Goal: Information Seeking & Learning: Learn about a topic

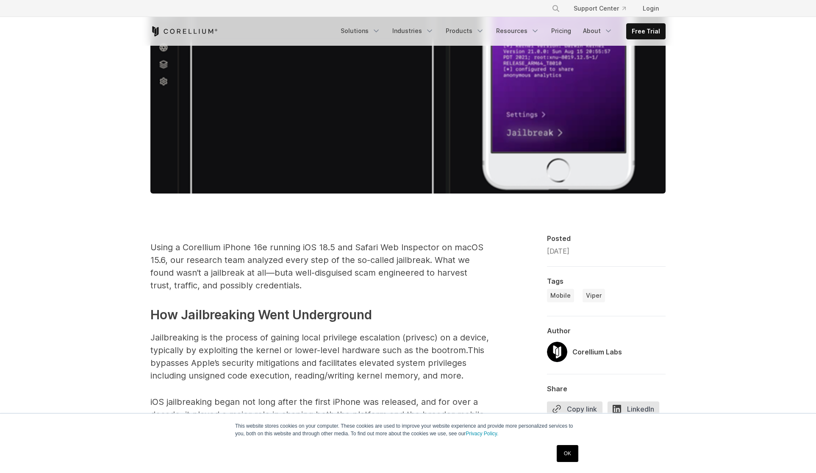
scroll to position [328, 0]
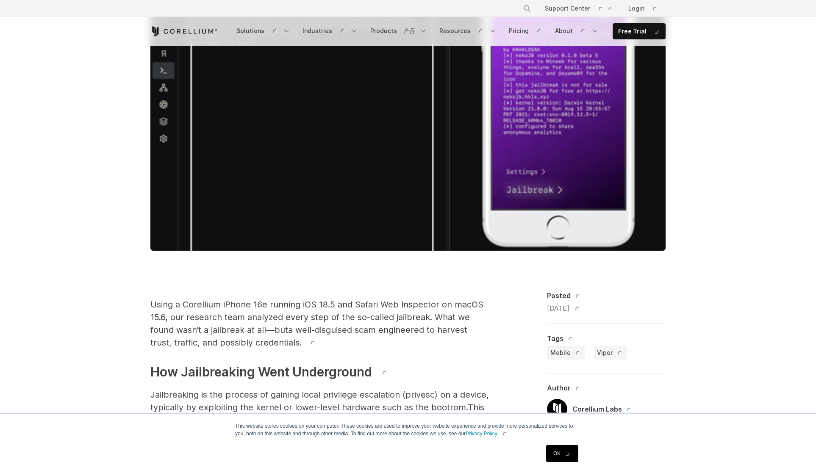
click at [562, 457] on link "OK" at bounding box center [562, 453] width 32 height 17
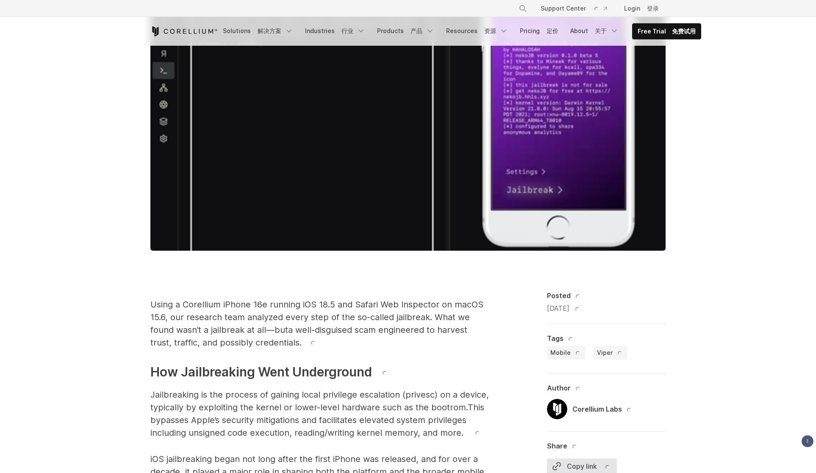
scroll to position [386, 0]
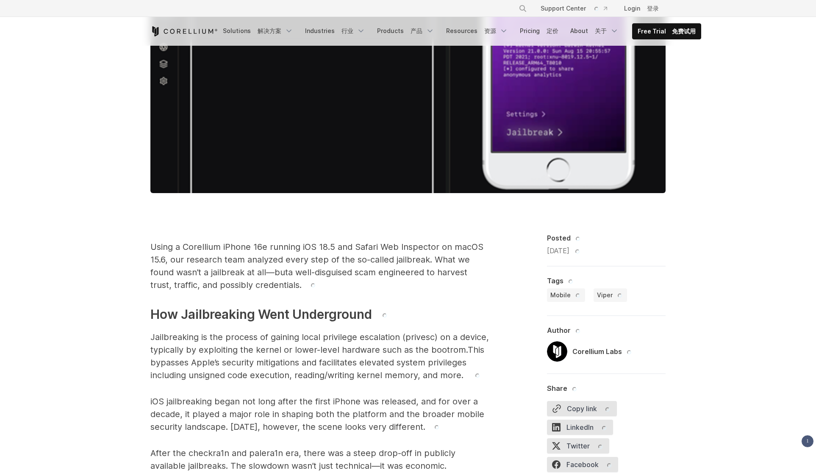
click at [472, 291] on p "Using a Corellium iPhone 16e running iOS 18.5 and Safari Web Inspector on macOS…" at bounding box center [319, 266] width 339 height 51
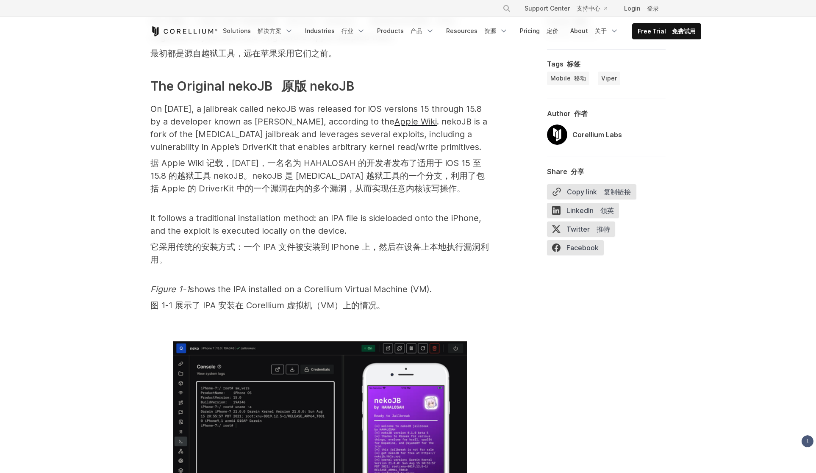
scroll to position [1291, 0]
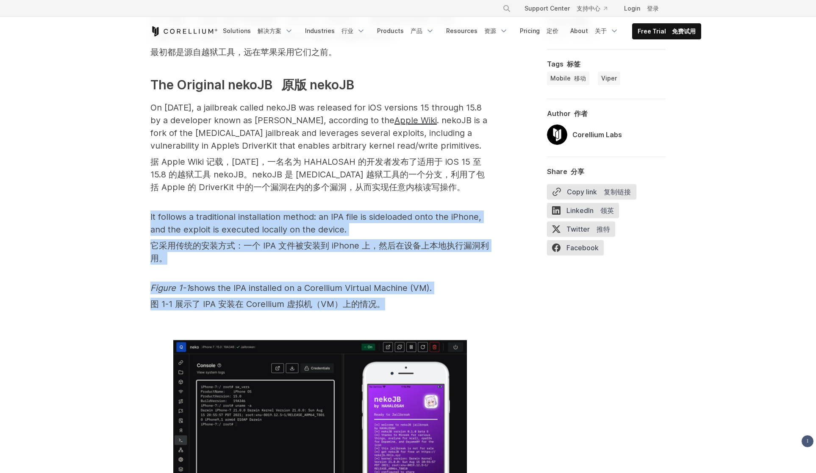
drag, startPoint x: 471, startPoint y: 302, endPoint x: 481, endPoint y: 208, distance: 95.1
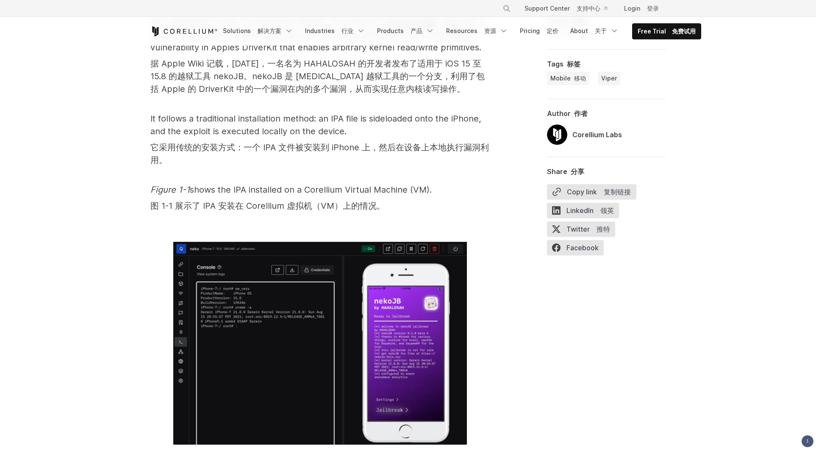
click at [484, 207] on p "Figure 1-1 shows the IPA installed on a Corellium Virtual Machine (VM). 图 1-1 展…" at bounding box center [319, 199] width 339 height 32
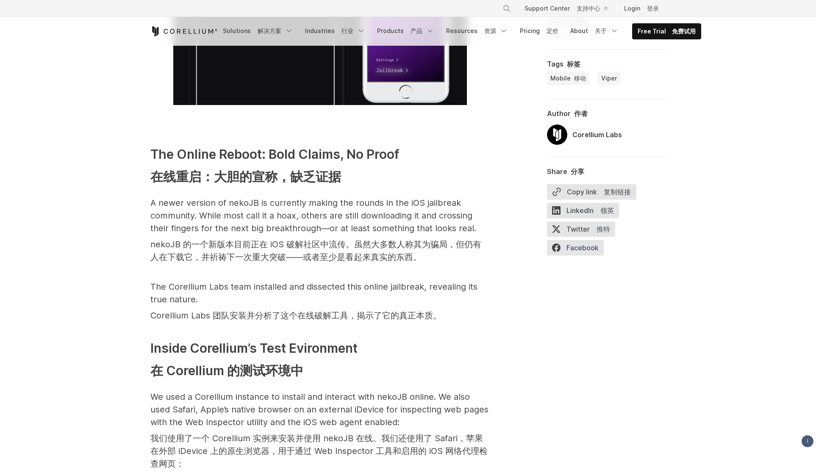
scroll to position [1732, 0]
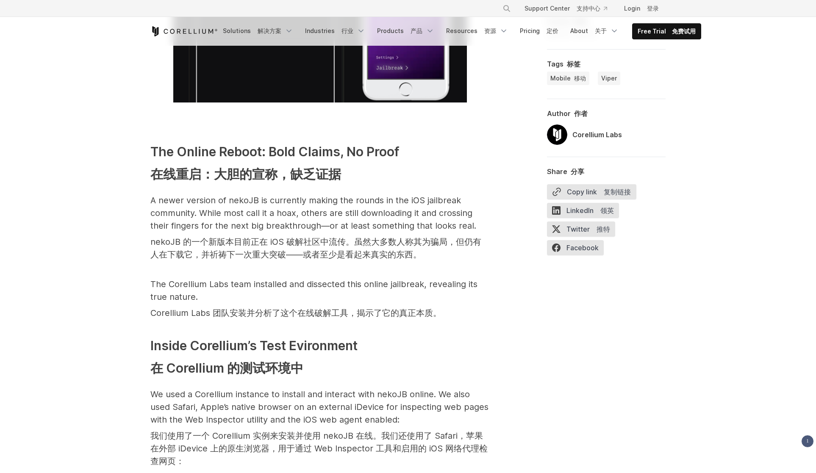
drag, startPoint x: 483, startPoint y: 177, endPoint x: 481, endPoint y: 256, distance: 78.4
click at [481, 257] on font "nekoJB 的一个新版本目前正在 iOS 破解社区中流传。虽然大多数人称其为骗局，但仍有人在下载它，并祈祷下一次重大突破——或者至少是看起来真实的东西。" at bounding box center [319, 248] width 339 height 25
click at [481, 305] on p "The Corellium Labs team installed and dissected this online jailbreak, revealin…" at bounding box center [319, 300] width 339 height 45
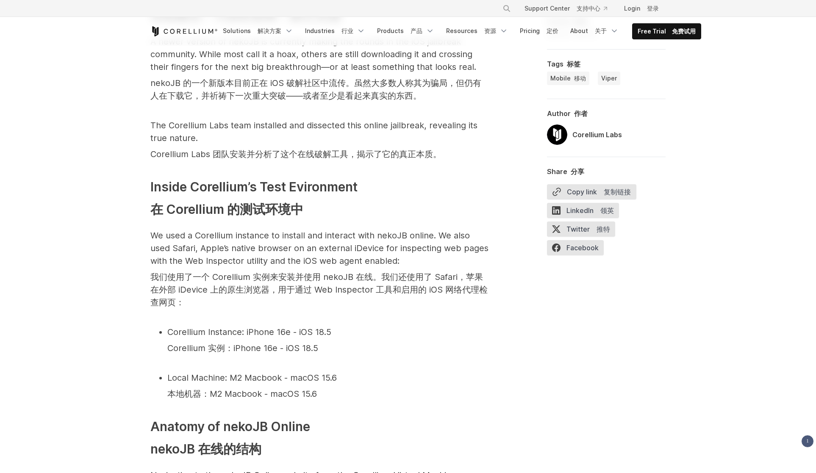
scroll to position [1900, 0]
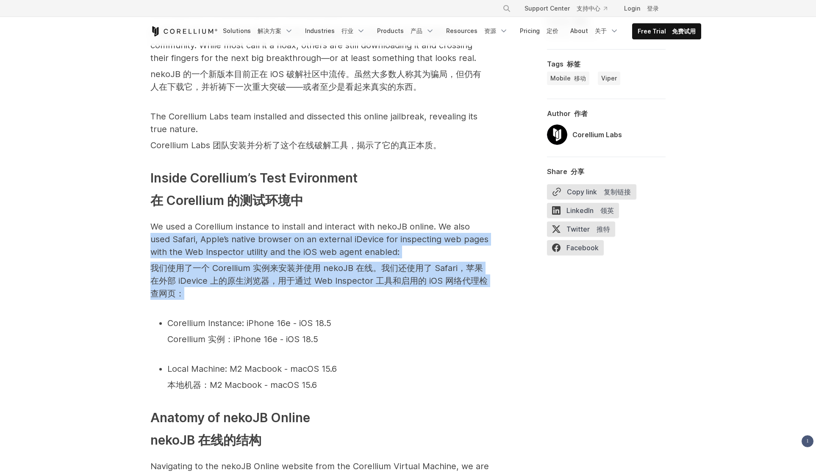
drag, startPoint x: 481, startPoint y: 305, endPoint x: 489, endPoint y: 221, distance: 84.7
drag, startPoint x: 490, startPoint y: 214, endPoint x: 483, endPoint y: 287, distance: 73.6
click at [483, 288] on font "我们使用了一个 Corellium 实例来安装并使用 nekoJB 在线。我们还使用了 Safari，苹果在外部 iDevice 上的原生浏览器，用于通过 W…" at bounding box center [319, 281] width 339 height 38
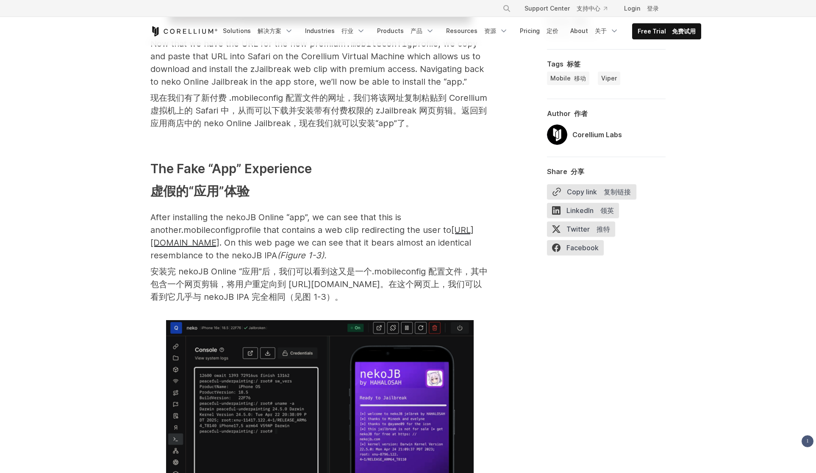
scroll to position [2948, 0]
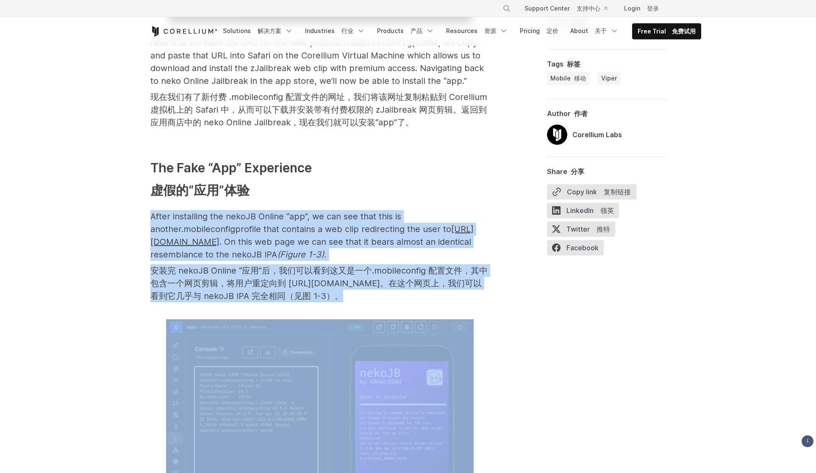
drag, startPoint x: 486, startPoint y: 313, endPoint x: 480, endPoint y: 206, distance: 106.9
click at [480, 206] on span "Using a Corellium iPhone 16e running iOS 18.5 and Safari Web Inspector on macOS…" at bounding box center [319, 232] width 339 height 4928
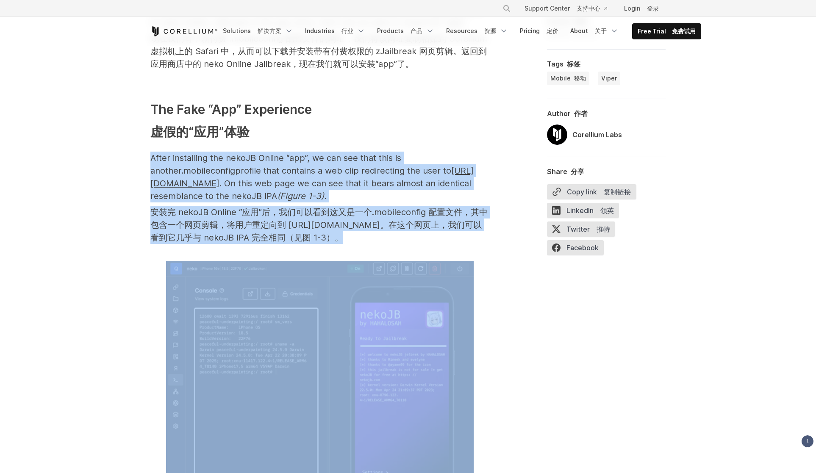
scroll to position [3010, 0]
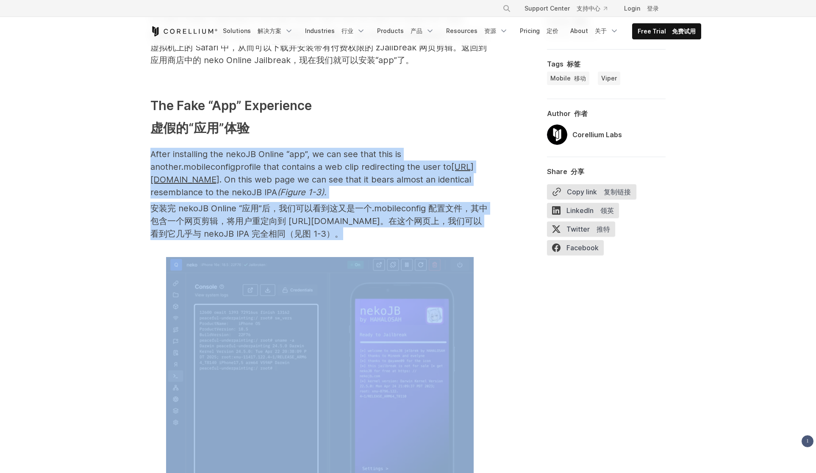
click at [480, 206] on font "安装完 nekoJB Online “应用”后，我们可以看到这又是一个.mobileconfig 配置文件，其中包含一个网页剪辑，将用户重定向到 [URL][…" at bounding box center [318, 221] width 337 height 36
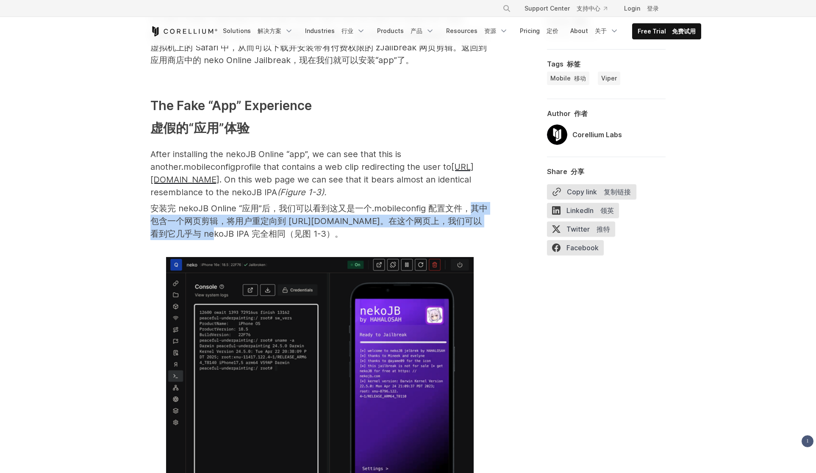
drag, startPoint x: 480, startPoint y: 206, endPoint x: 481, endPoint y: 226, distance: 19.9
click at [481, 226] on font "安装完 nekoJB Online “应用”后，我们可以看到这又是一个.mobileconfig 配置文件，其中包含一个网页剪辑，将用户重定向到 [URL][…" at bounding box center [319, 221] width 339 height 38
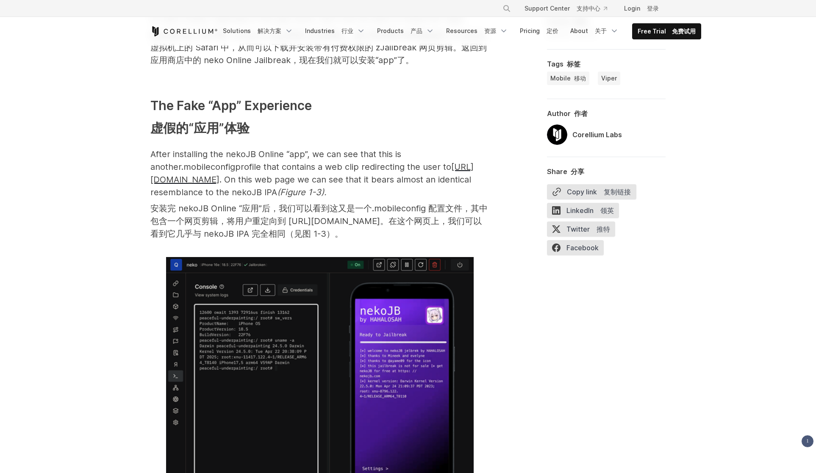
click at [487, 232] on font "安装完 nekoJB Online “应用”后，我们可以看到这又是一个.mobileconfig 配置文件，其中包含一个网页剪辑，将用户重定向到 [URL][…" at bounding box center [319, 221] width 339 height 38
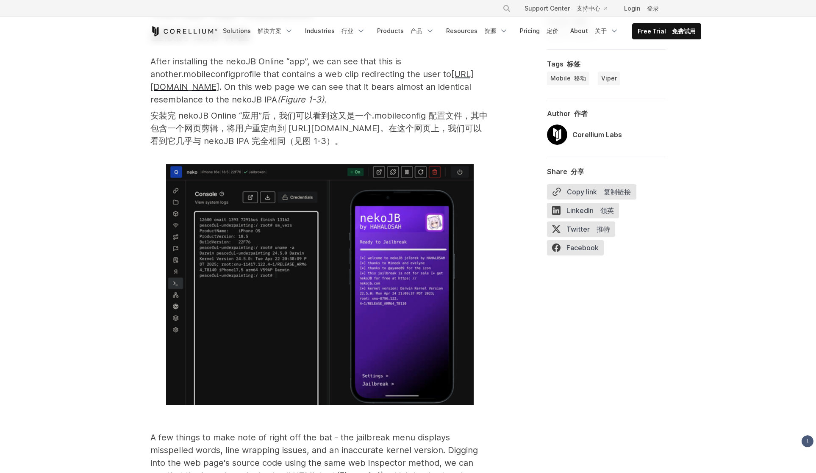
scroll to position [3104, 0]
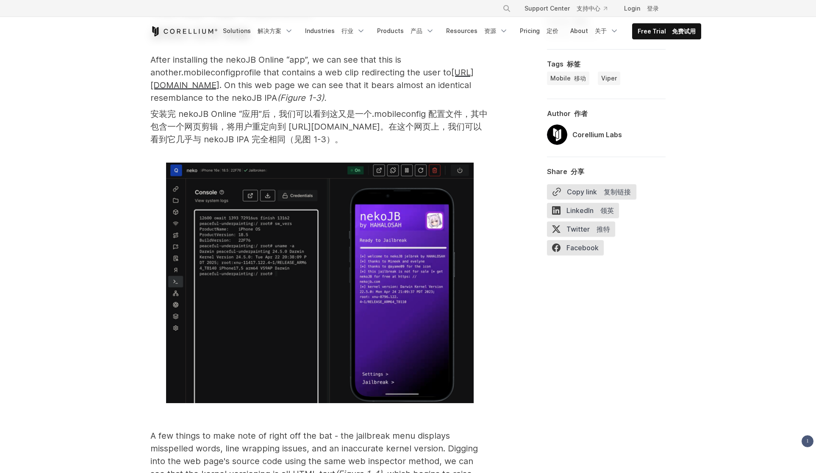
click at [487, 232] on span at bounding box center [319, 289] width 339 height 252
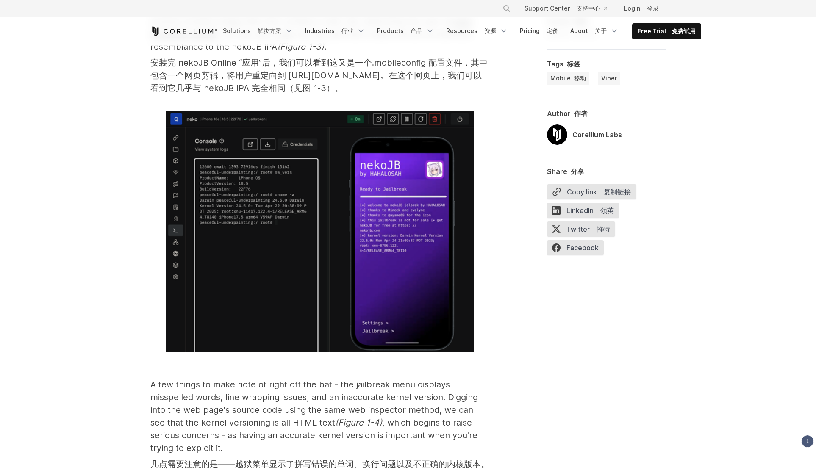
scroll to position [3158, 0]
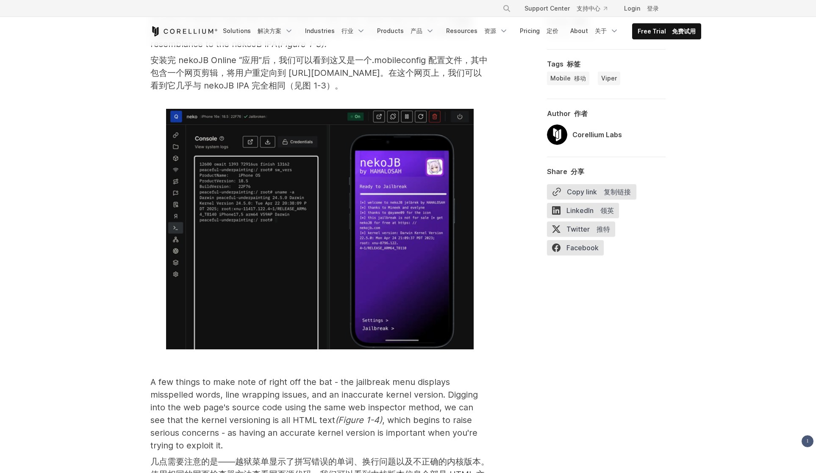
click at [499, 229] on div "Using a Corellium iPhone 16e running iOS 18.5 and Safari Web Inspector on macOS…" at bounding box center [407, 54] width 515 height 5007
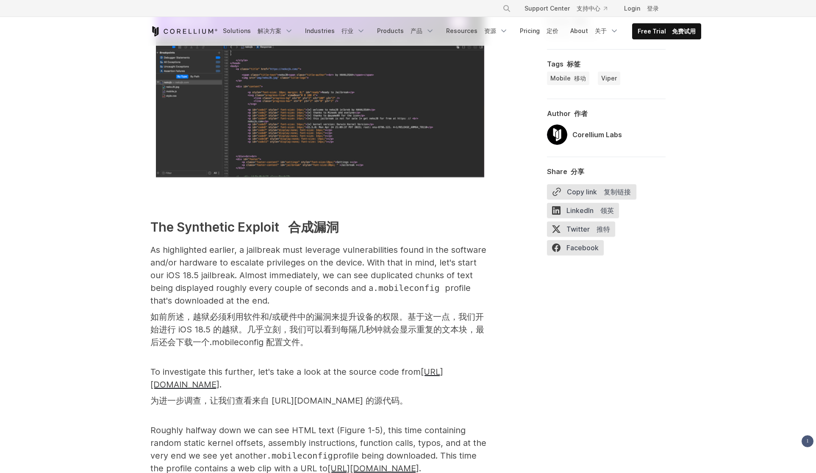
scroll to position [3693, 0]
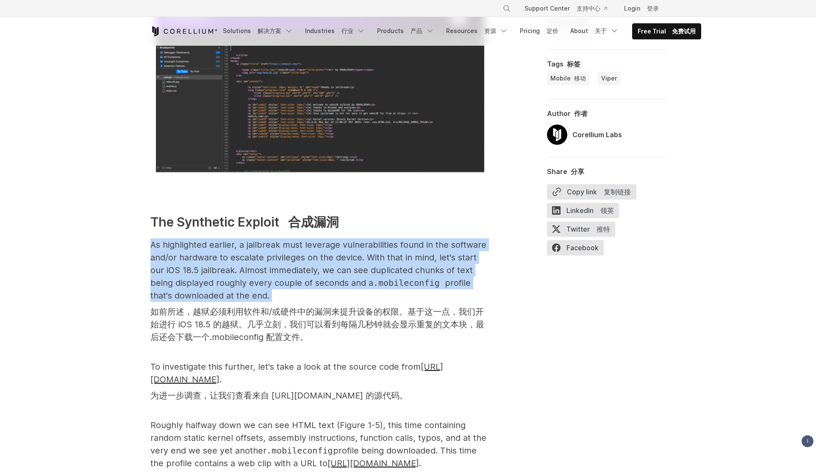
drag, startPoint x: 395, startPoint y: 217, endPoint x: 401, endPoint y: 300, distance: 83.7
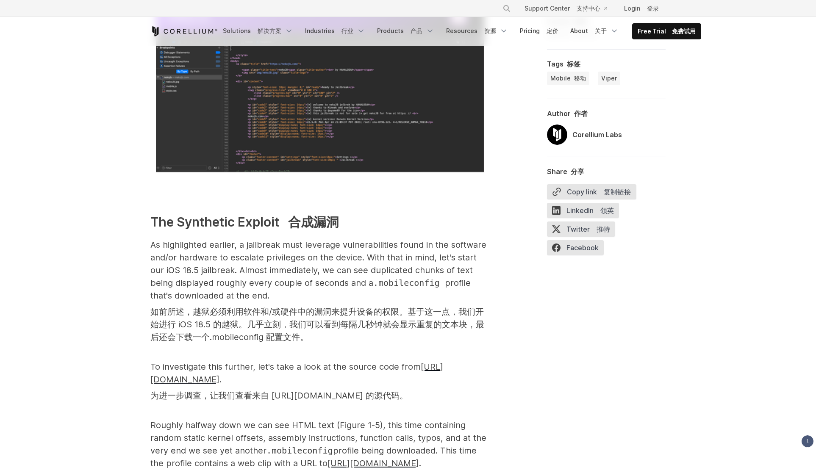
click at [406, 300] on p "As highlighted earlier, a jailbreak must leverage vulnerabilities found in the …" at bounding box center [319, 293] width 339 height 108
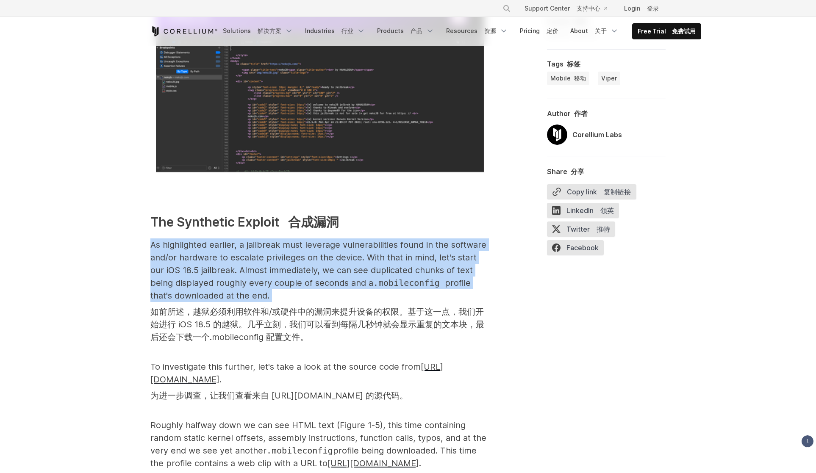
drag, startPoint x: 405, startPoint y: 300, endPoint x: 404, endPoint y: 236, distance: 64.0
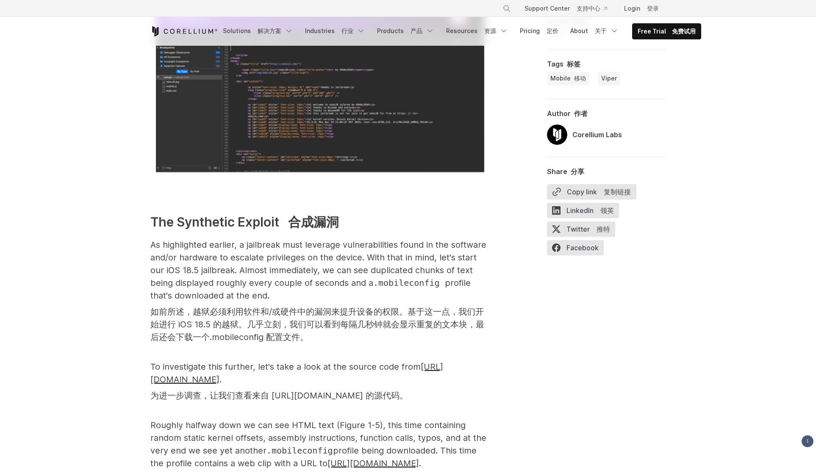
click at [408, 232] on h3 "The Synthetic Exploit 合成漏洞" at bounding box center [319, 222] width 339 height 19
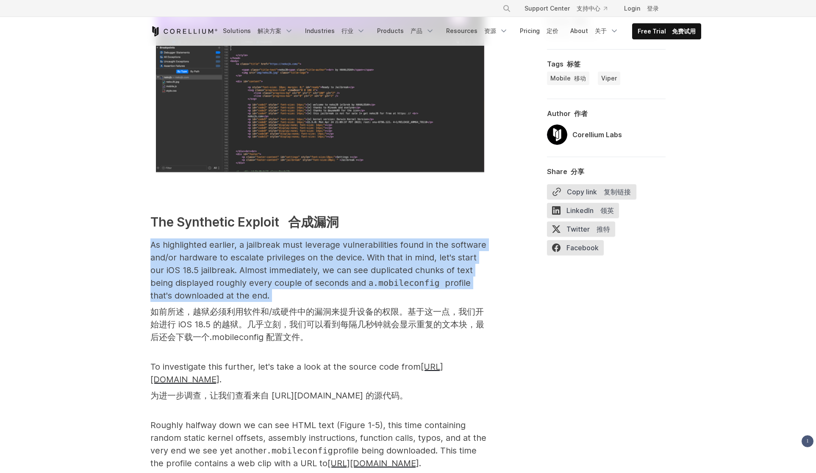
drag, startPoint x: 407, startPoint y: 232, endPoint x: 409, endPoint y: 302, distance: 70.4
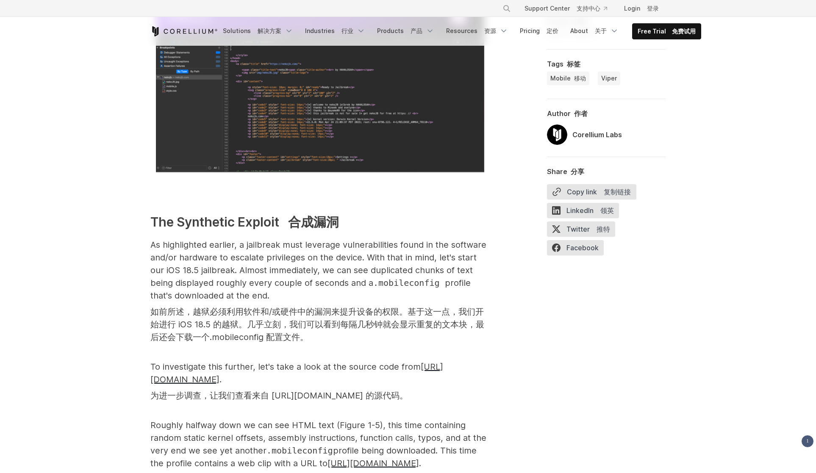
click at [412, 302] on p "As highlighted earlier, a jailbreak must leverage vulnerabilities found in the …" at bounding box center [319, 293] width 339 height 108
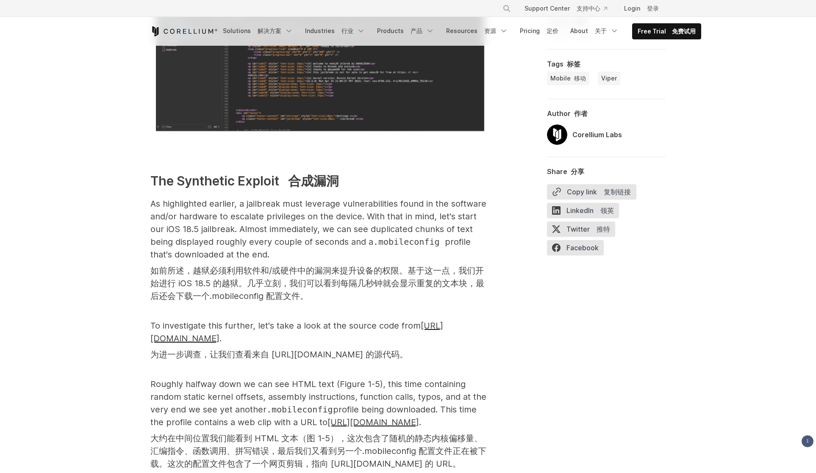
click at [410, 300] on font "如前所述，越狱必须利用软件和/或硬件中的漏洞来提升设备的权限。基于这一点，我们开始进行 iOS 18.5 的越狱。几乎立刻，我们可以看到每隔几秒钟就会显示重复…" at bounding box center [319, 283] width 339 height 38
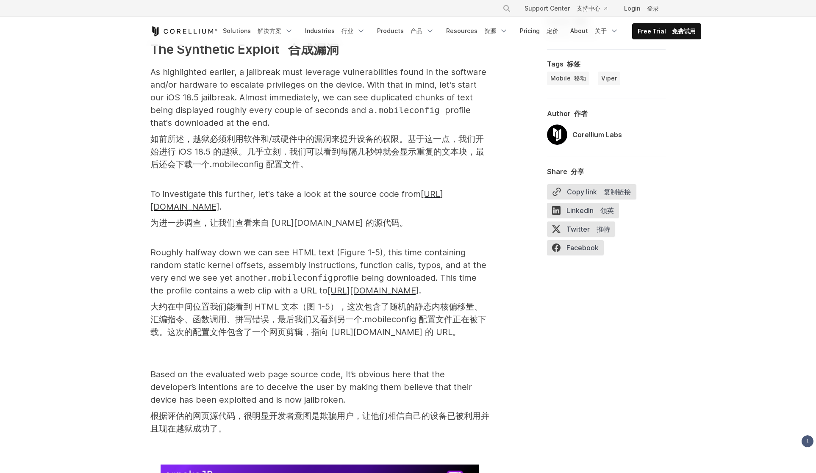
scroll to position [3867, 0]
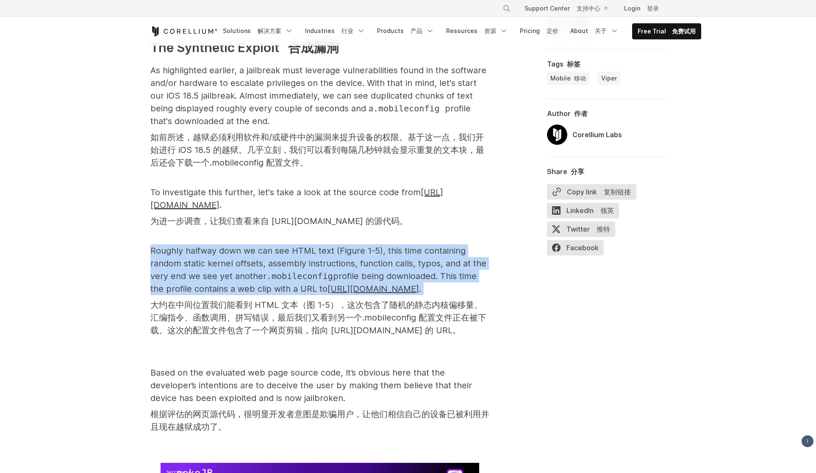
drag, startPoint x: 470, startPoint y: 302, endPoint x: 474, endPoint y: 238, distance: 64.9
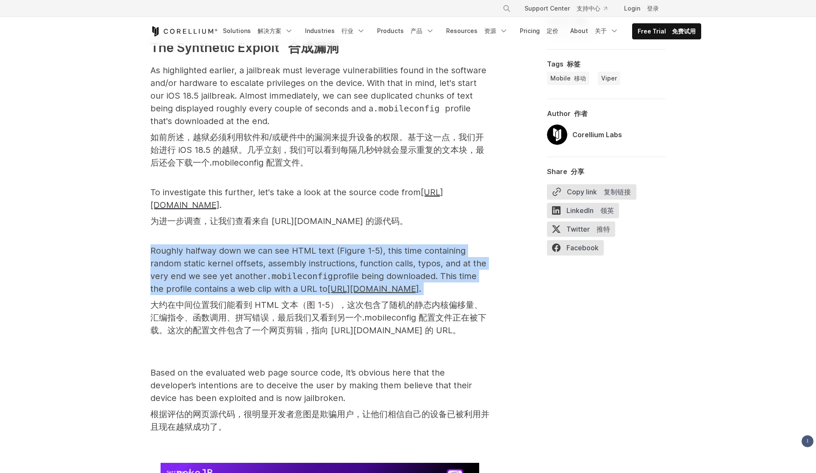
drag, startPoint x: 481, startPoint y: 239, endPoint x: 478, endPoint y: 305, distance: 66.1
click at [480, 304] on p "Roughly halfway down we can see HTML text (Figure 1-5), this time containing ra…" at bounding box center [319, 298] width 339 height 108
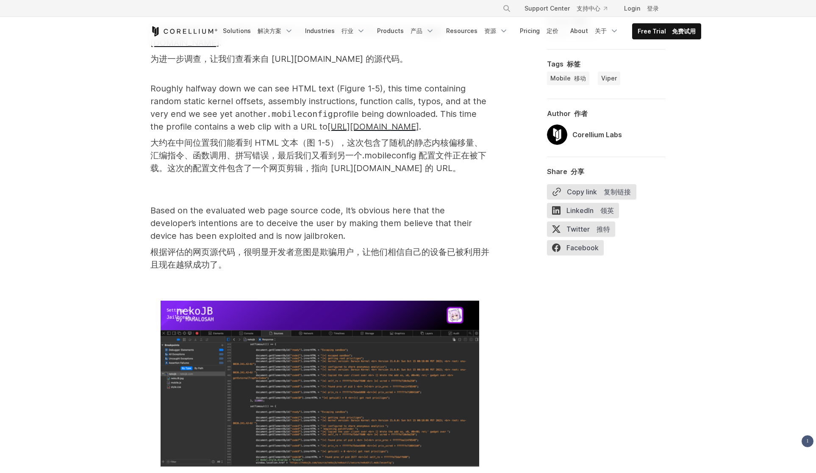
scroll to position [4038, 0]
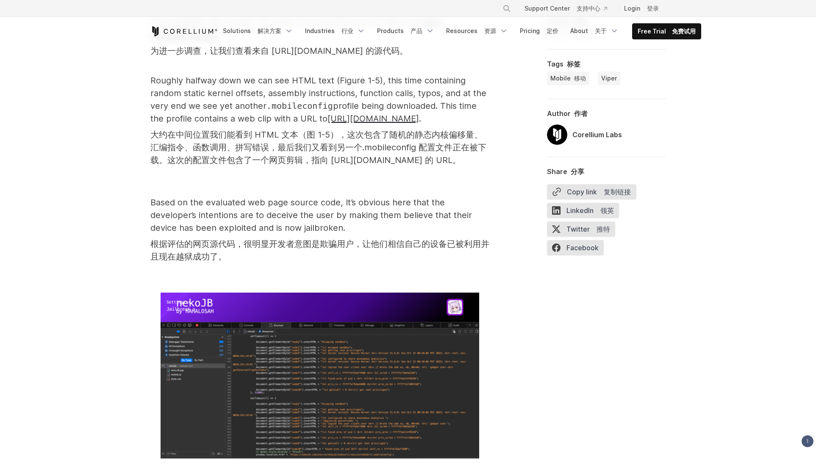
click at [483, 263] on font "根据评估的网页源代码，很明显开发者意图是欺骗用户，让他们相信自己的设备已被利用并且现在越狱成功了。" at bounding box center [319, 250] width 339 height 25
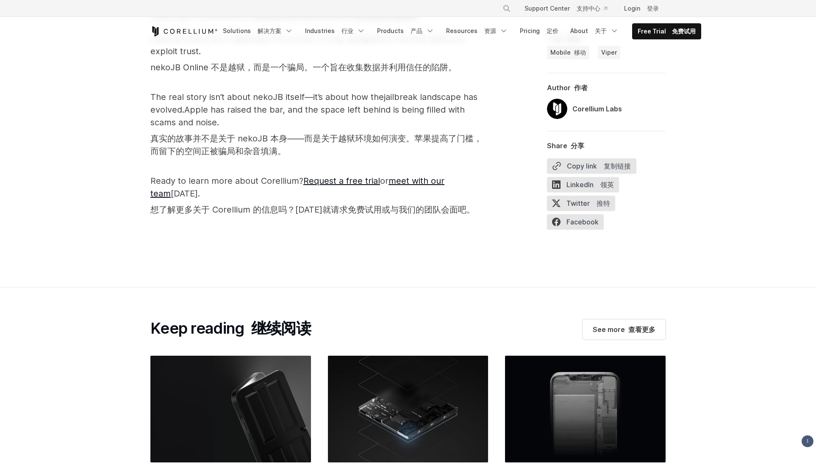
scroll to position [5985, 0]
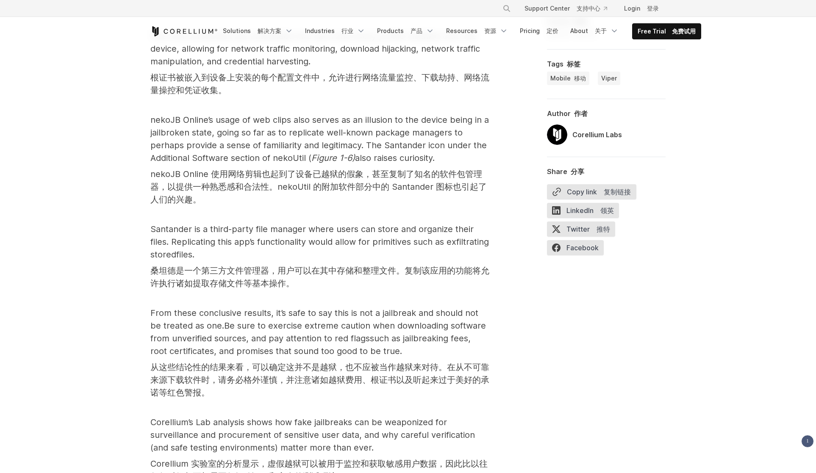
scroll to position [5426, 0]
